Goal: Find specific page/section: Find specific page/section

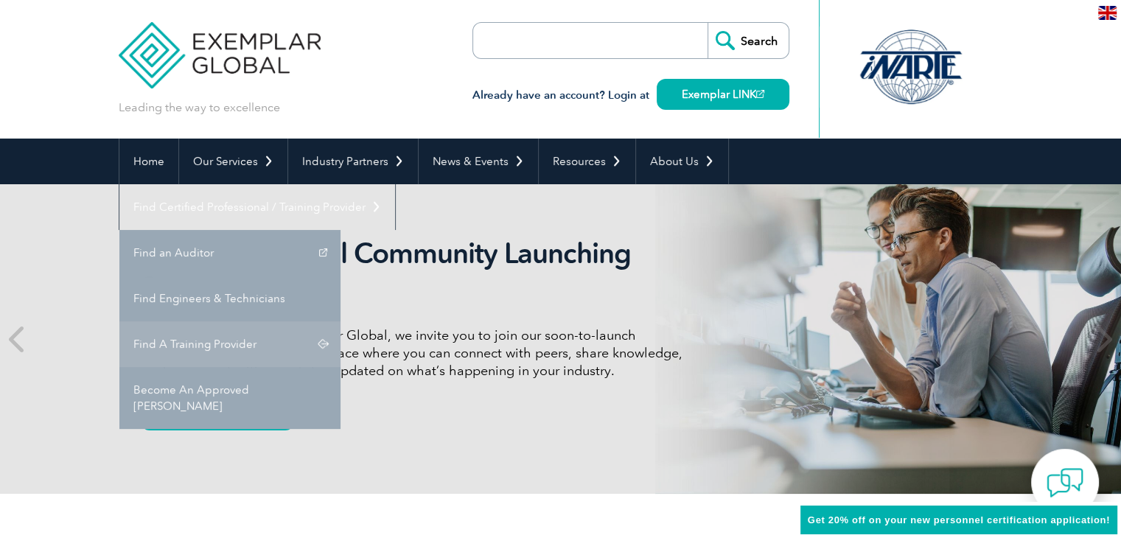
click at [341, 321] on link "Find A Training Provider" at bounding box center [229, 344] width 221 height 46
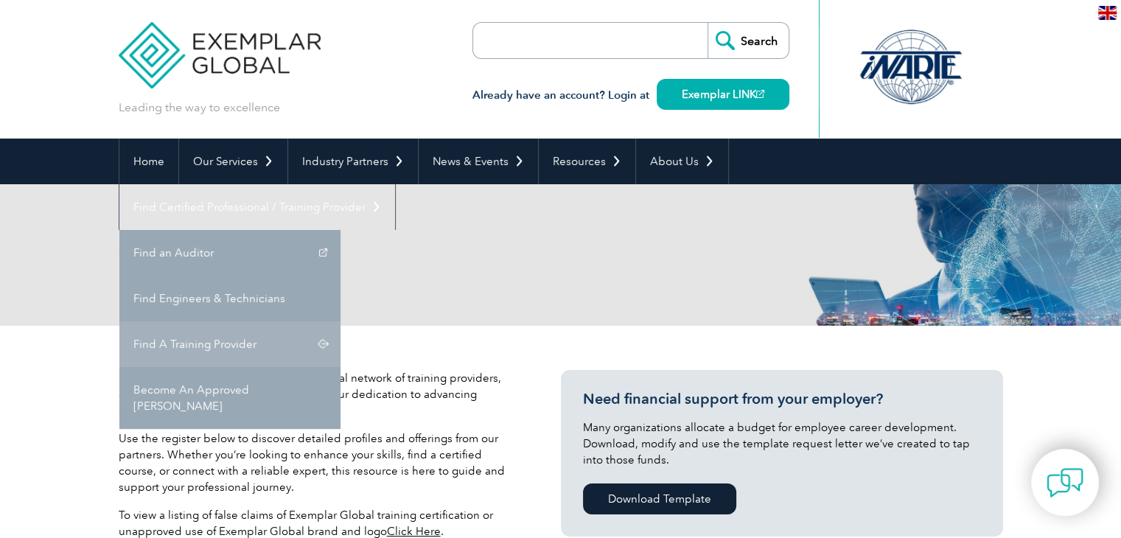
click at [341, 321] on link "Find A Training Provider" at bounding box center [229, 344] width 221 height 46
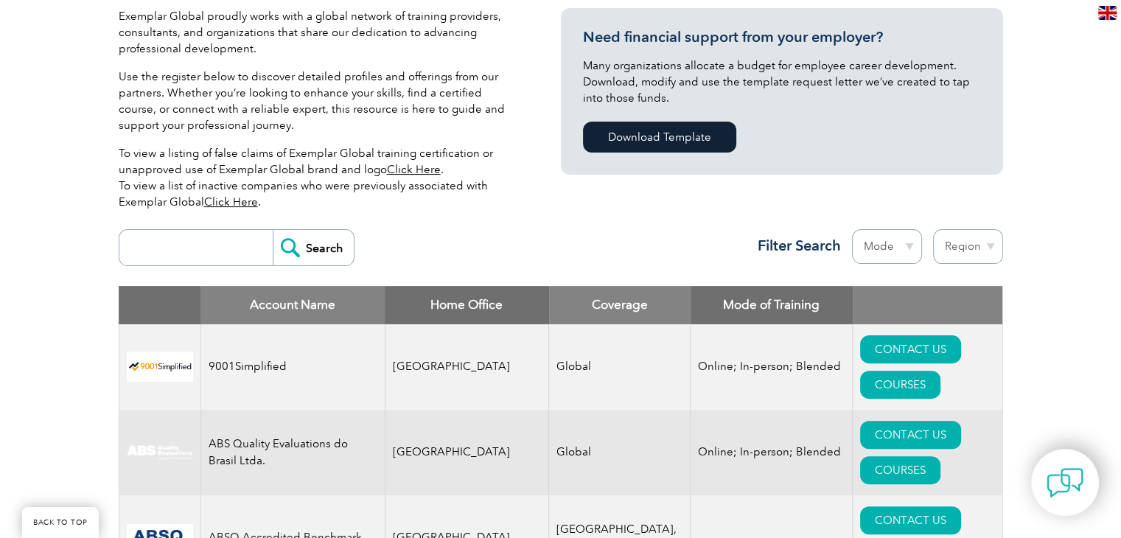
scroll to position [590, 0]
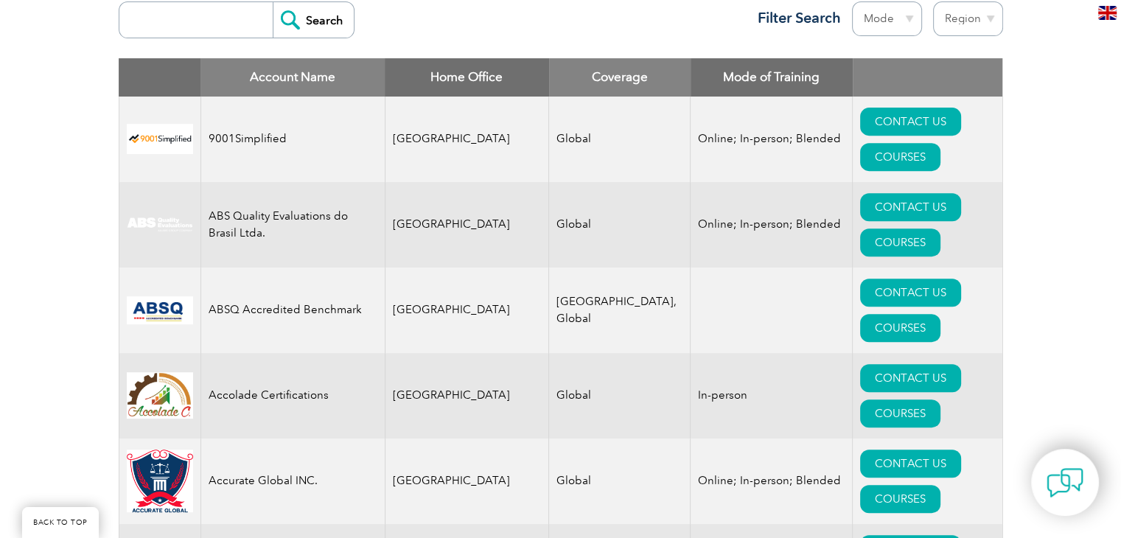
click at [205, 20] on input "search" at bounding box center [200, 19] width 146 height 35
type input "biqs"
click at [283, 18] on input "Search" at bounding box center [313, 19] width 81 height 35
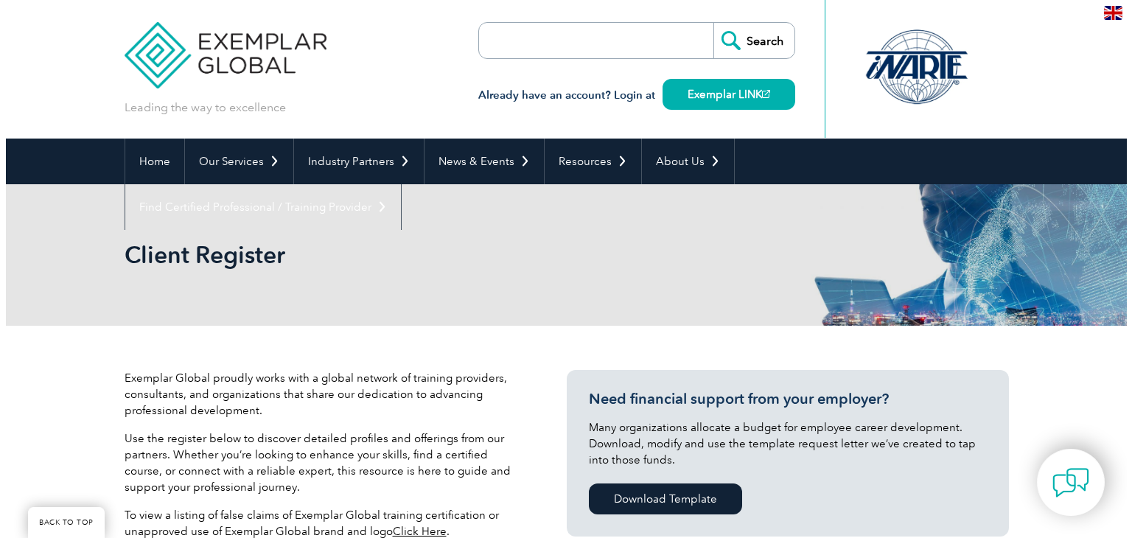
scroll to position [466, 0]
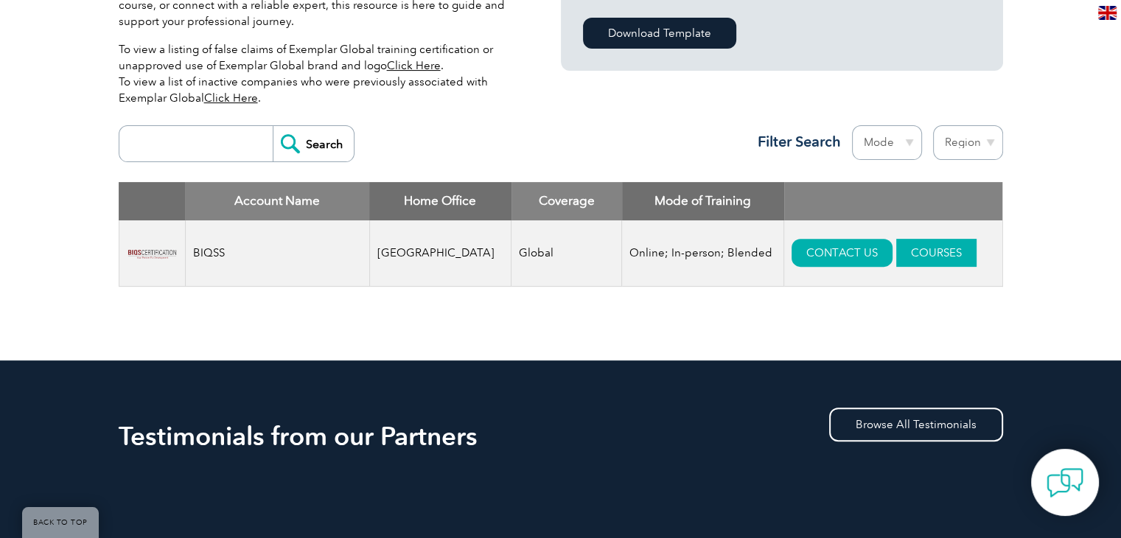
click at [908, 254] on link "COURSES" at bounding box center [936, 253] width 80 height 28
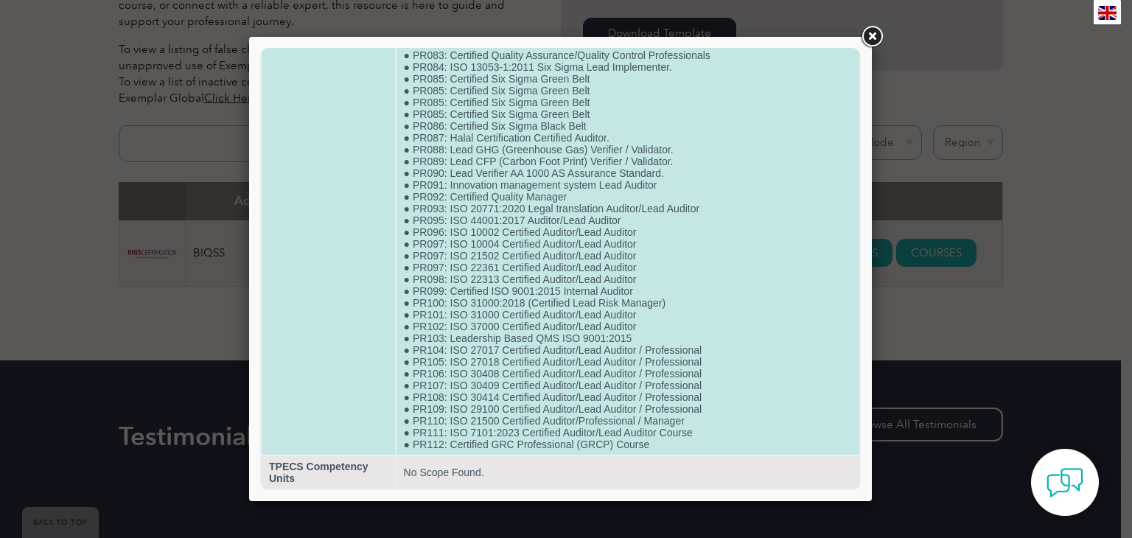
scroll to position [1140, 0]
